Goal: Information Seeking & Learning: Stay updated

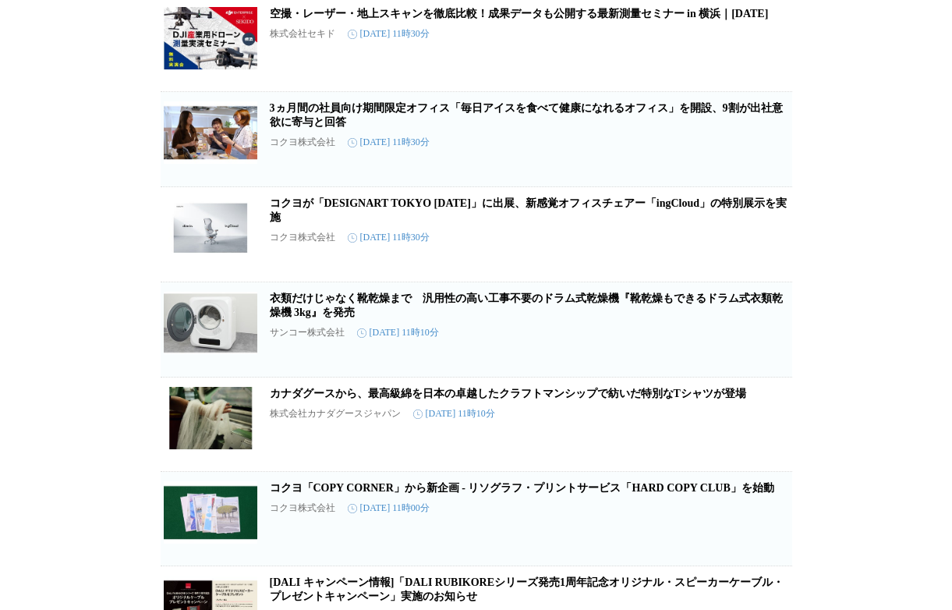
scroll to position [9903, 0]
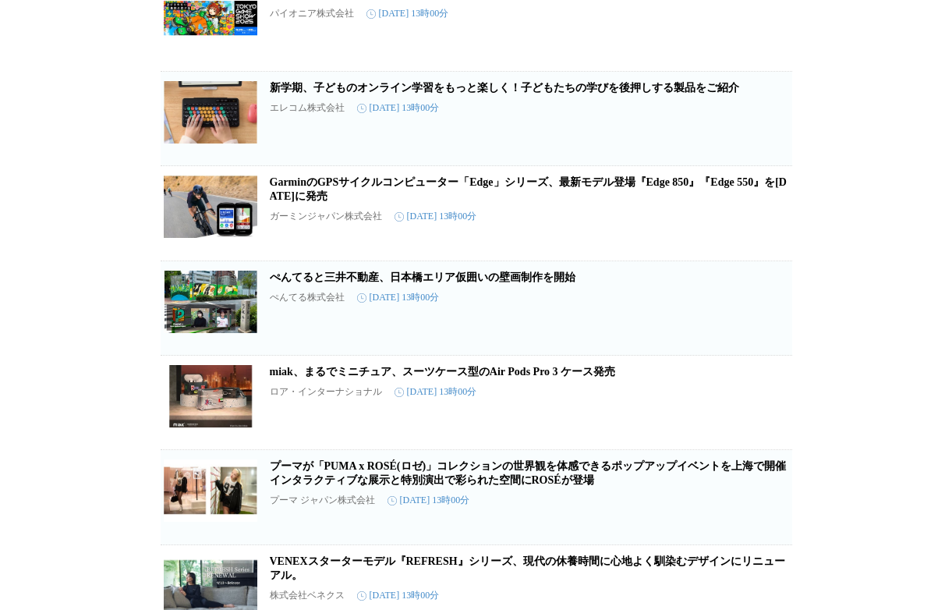
scroll to position [21300, 0]
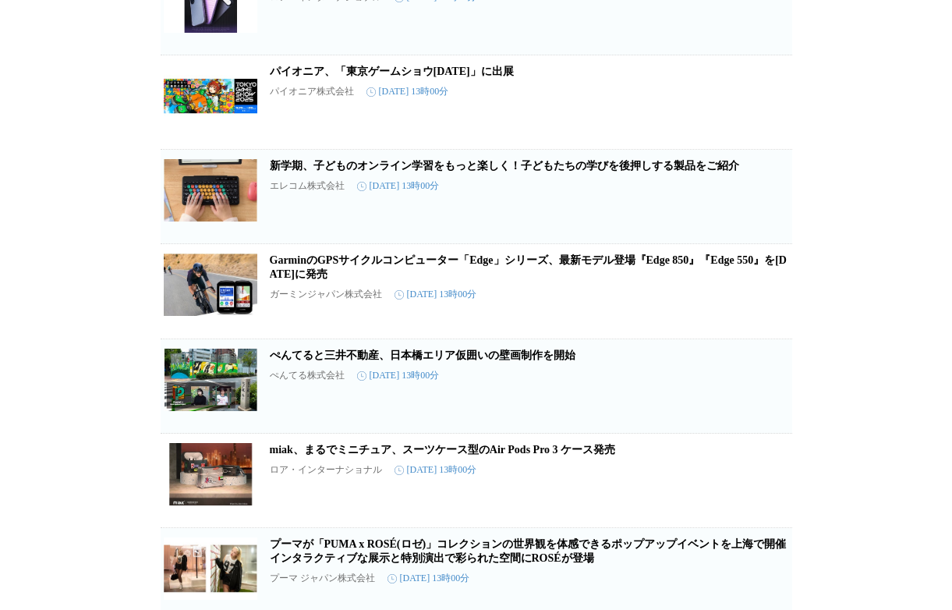
scroll to position [21260, 0]
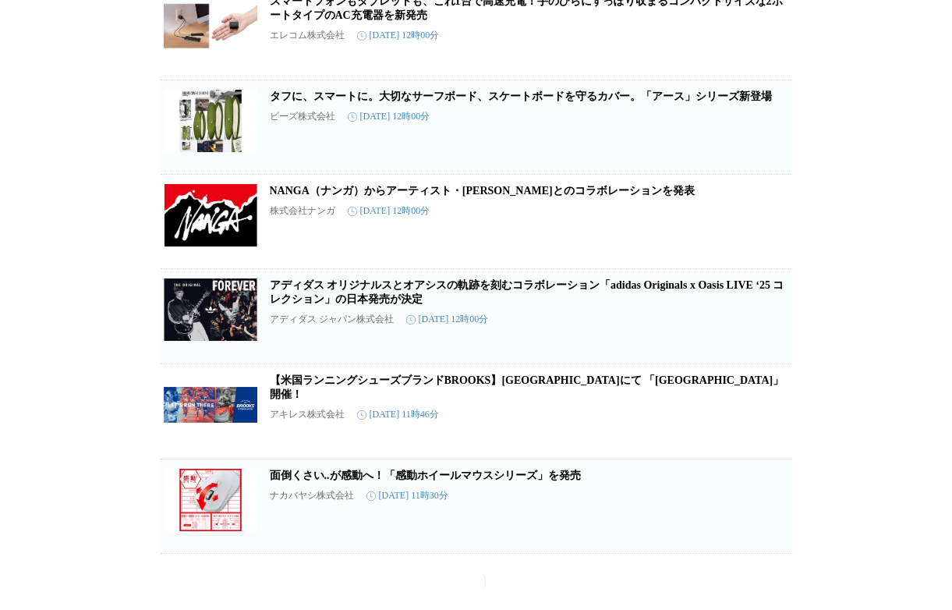
scroll to position [22666, 0]
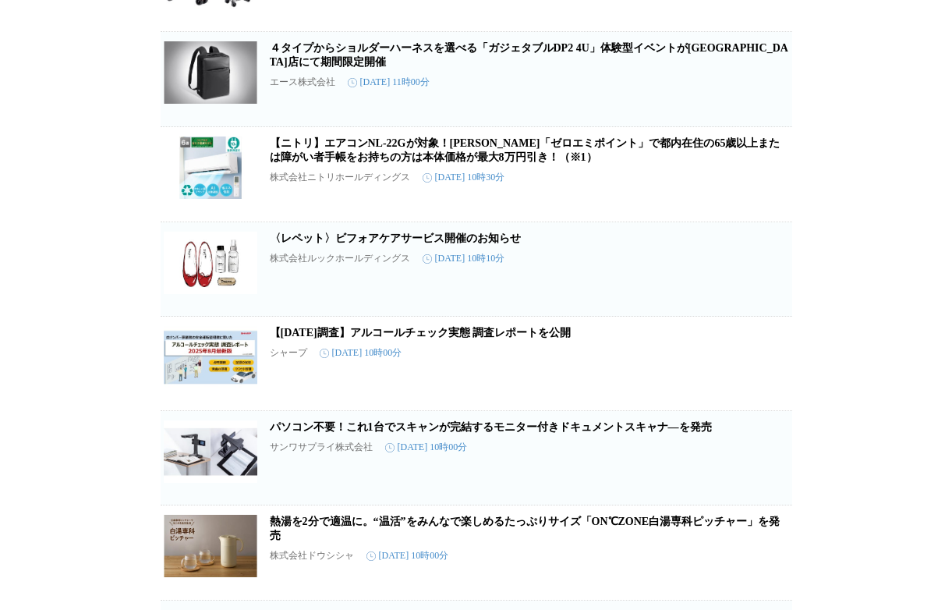
scroll to position [29924, 0]
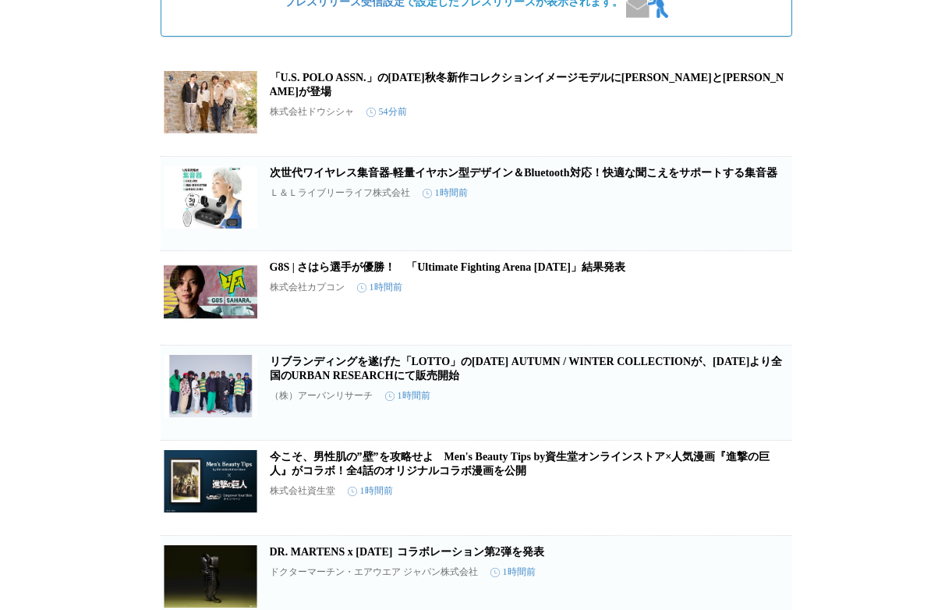
scroll to position [0, 0]
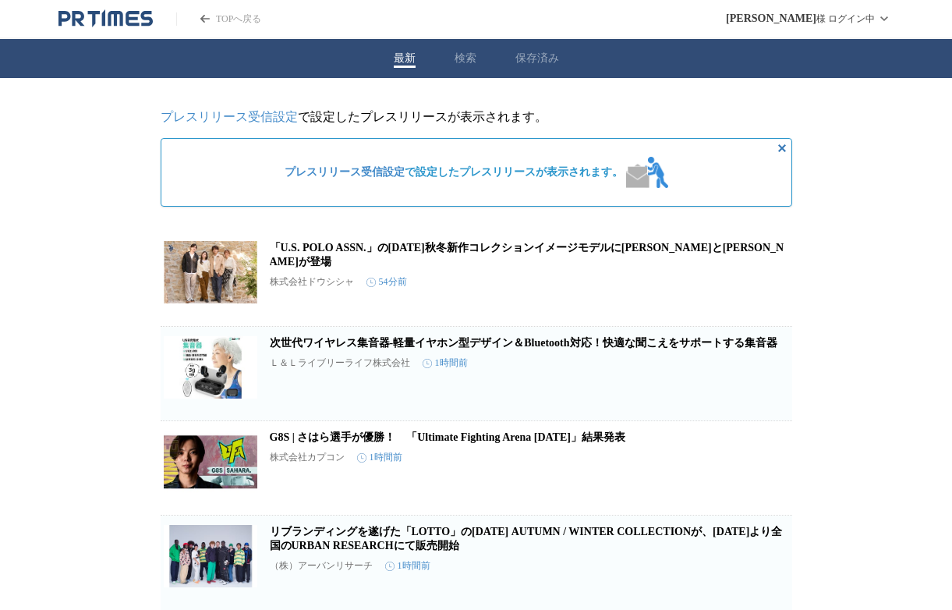
click at [461, 58] on button "検索" at bounding box center [465, 58] width 22 height 14
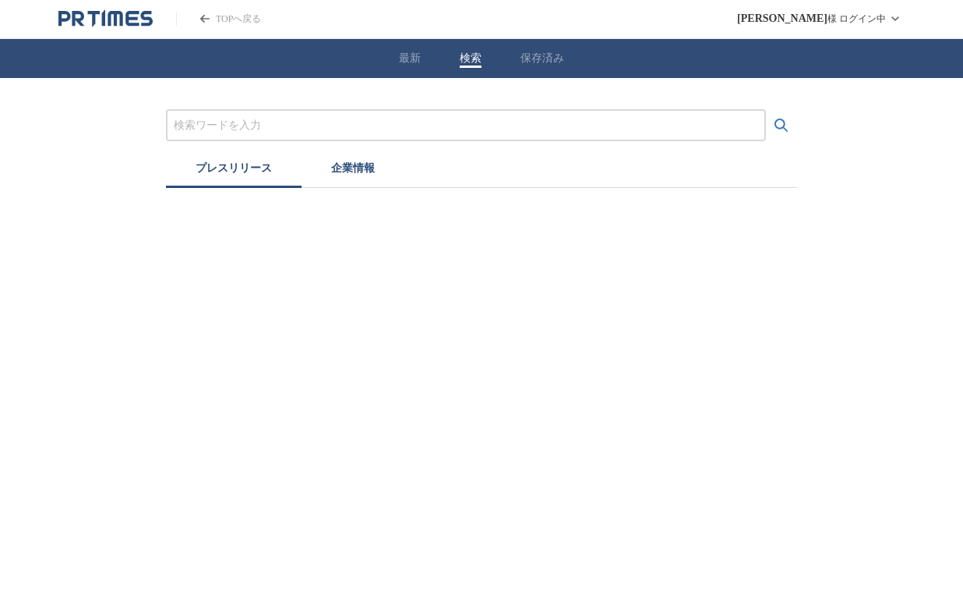
click at [337, 125] on input "プレスリリースおよび企業を検索する" at bounding box center [466, 125] width 585 height 17
type input "エース"
click at [766, 110] on button "検索する" at bounding box center [781, 125] width 31 height 31
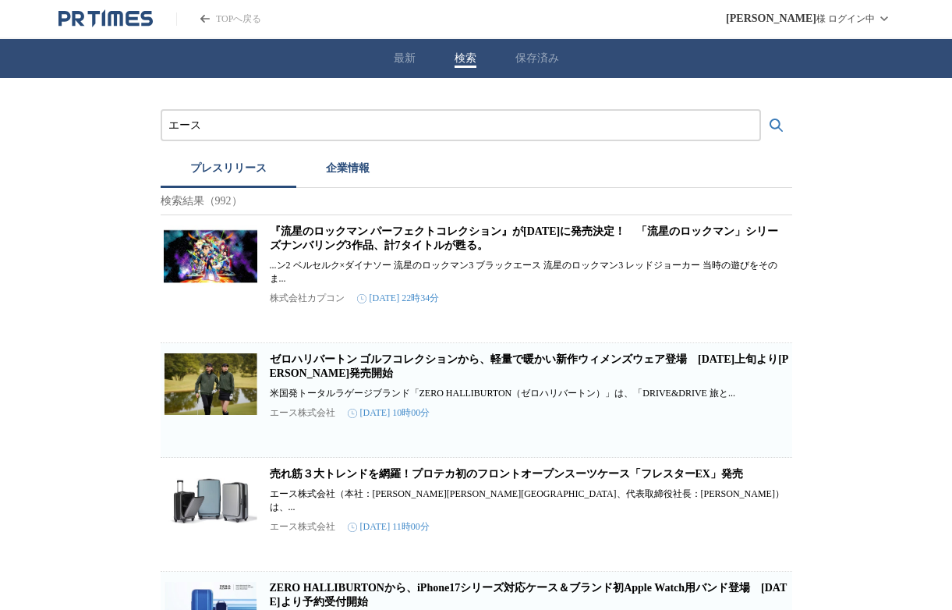
click at [317, 373] on link "ゼロハリバートン ゴルフコレクションから、軽量で暖かい新作ウィメンズウェア登場　[DATE]上旬より[PERSON_NAME]発売開始" at bounding box center [529, 366] width 519 height 26
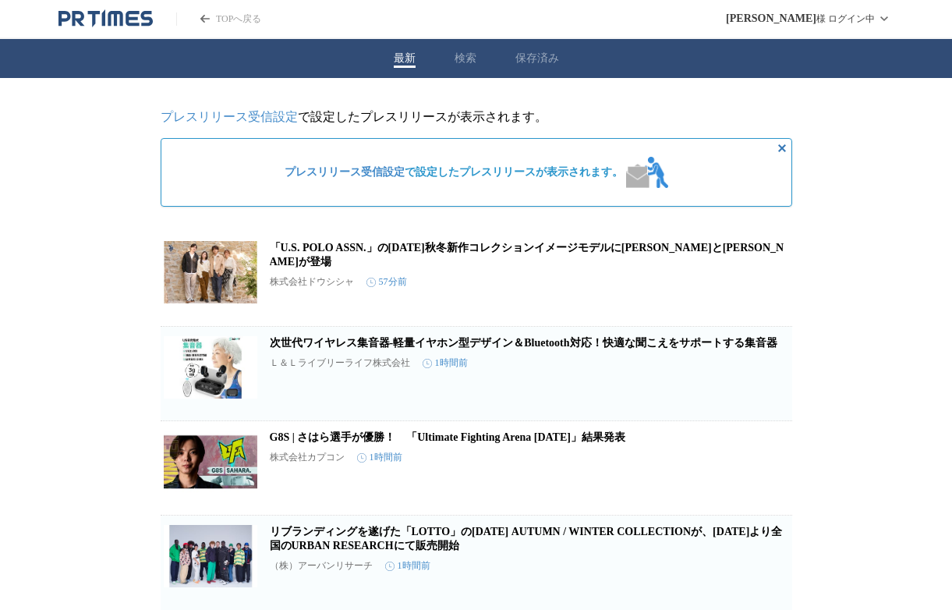
click at [785, 149] on icon "非表示にする" at bounding box center [781, 148] width 19 height 19
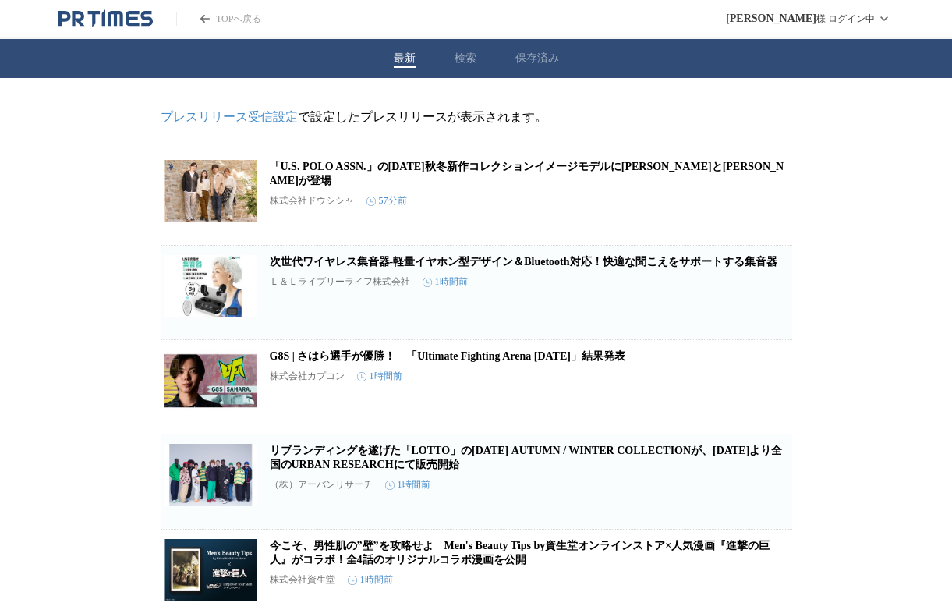
click at [226, 18] on link "TOPへ戻る" at bounding box center [218, 18] width 85 height 13
